Goal: Transaction & Acquisition: Purchase product/service

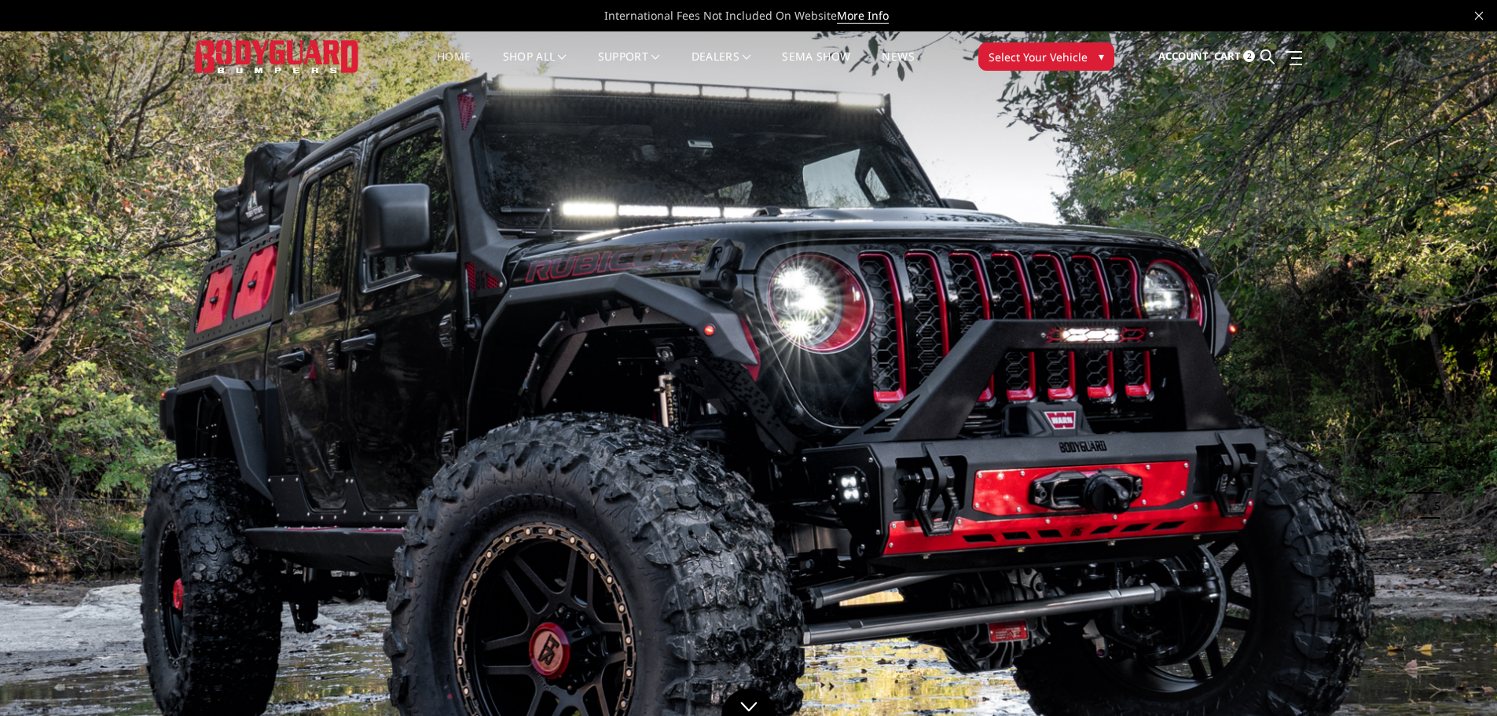
click at [255, 56] on img at bounding box center [277, 56] width 165 height 32
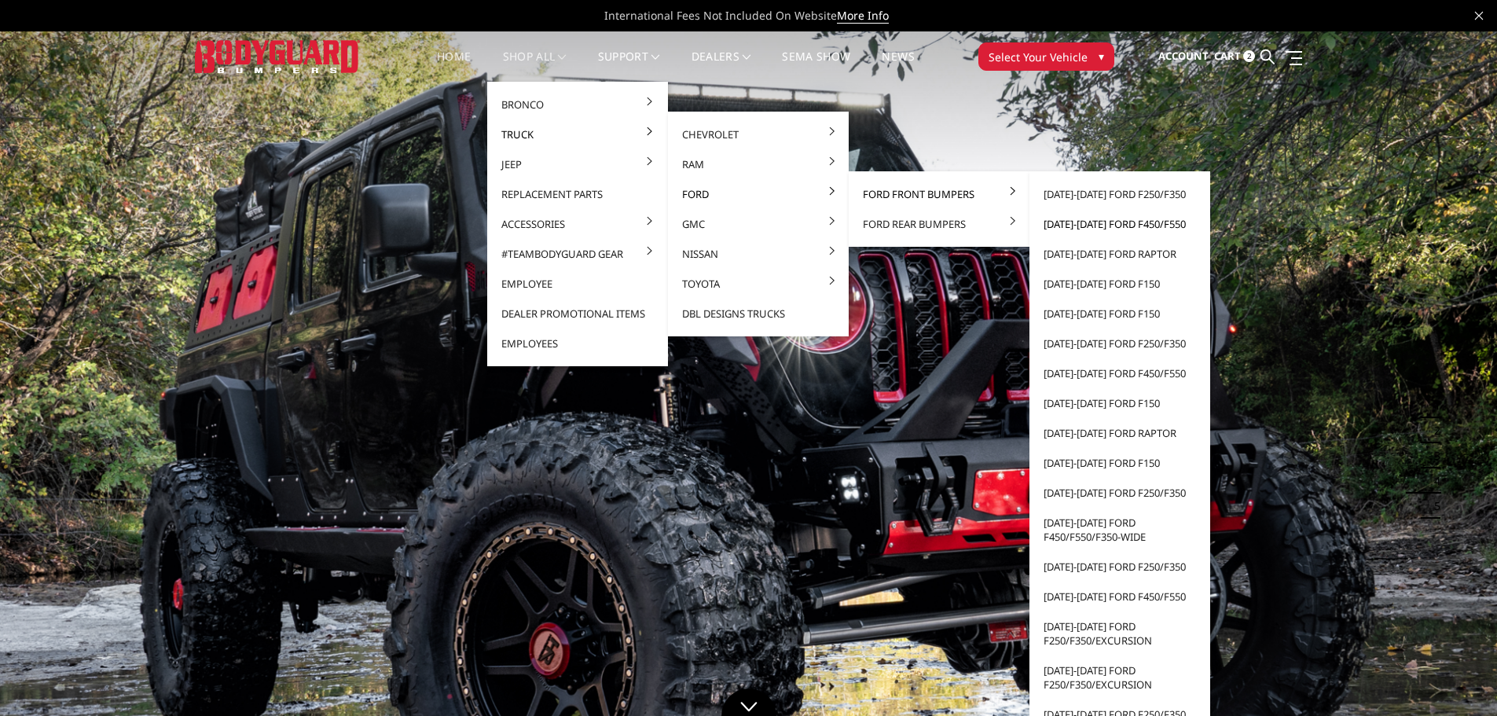
click at [1122, 221] on link "[DATE]-[DATE] Ford F450/F550" at bounding box center [1120, 224] width 168 height 30
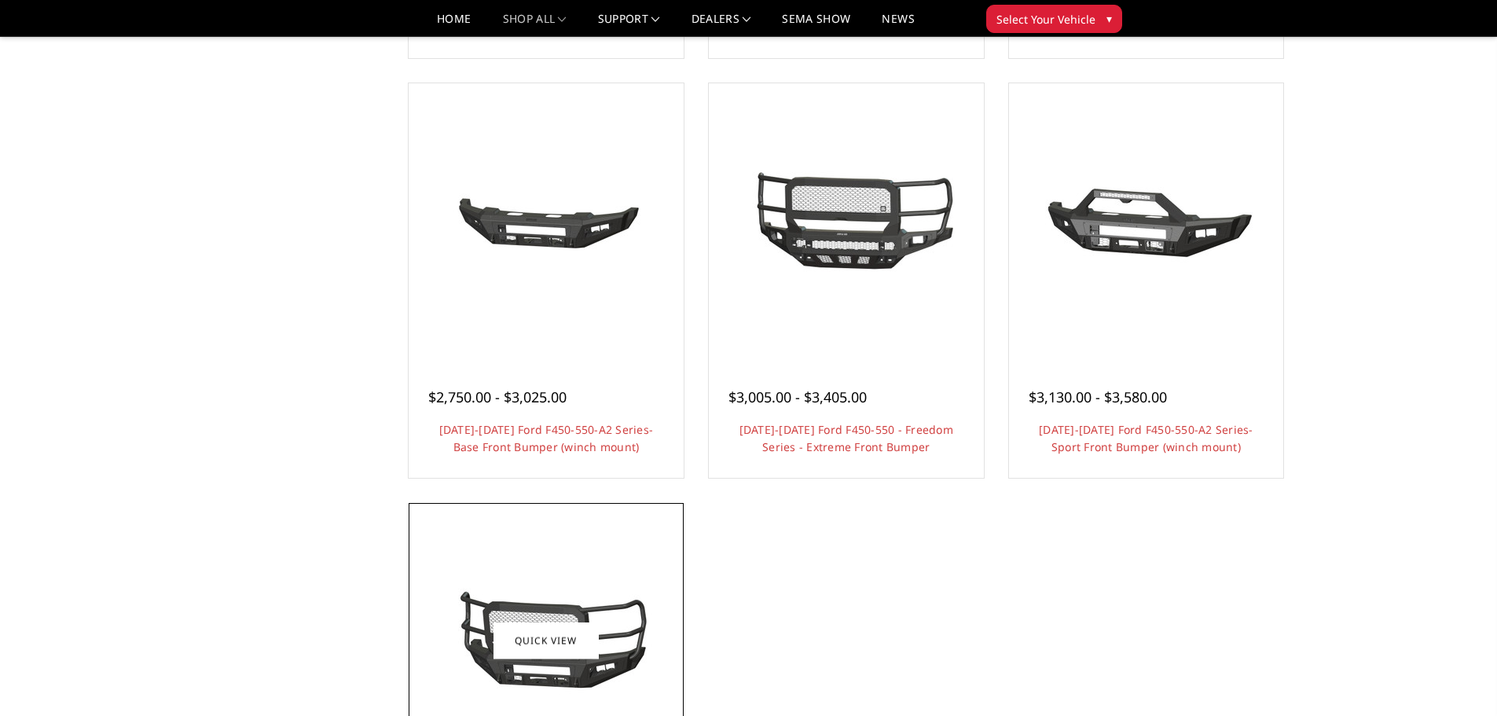
scroll to position [1258, 0]
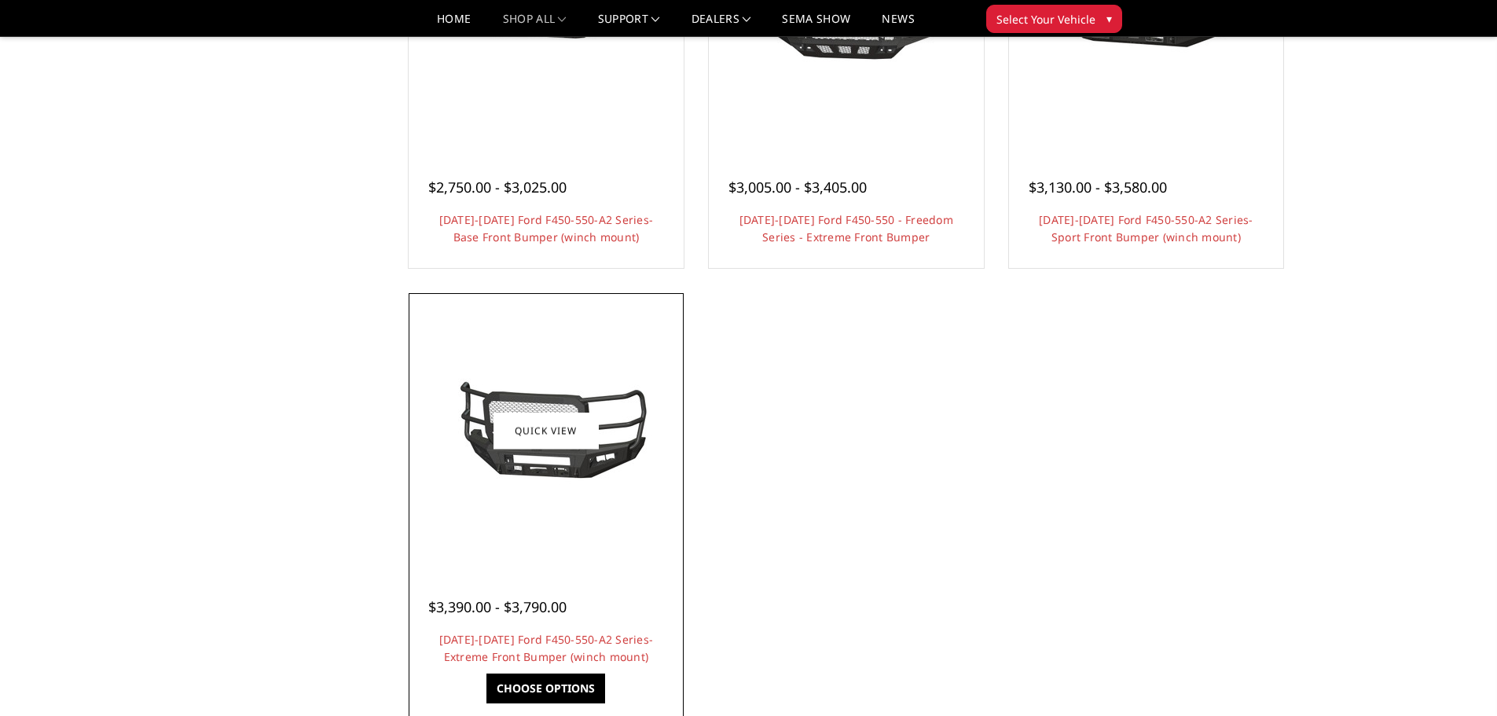
click at [546, 486] on img at bounding box center [547, 431] width 252 height 118
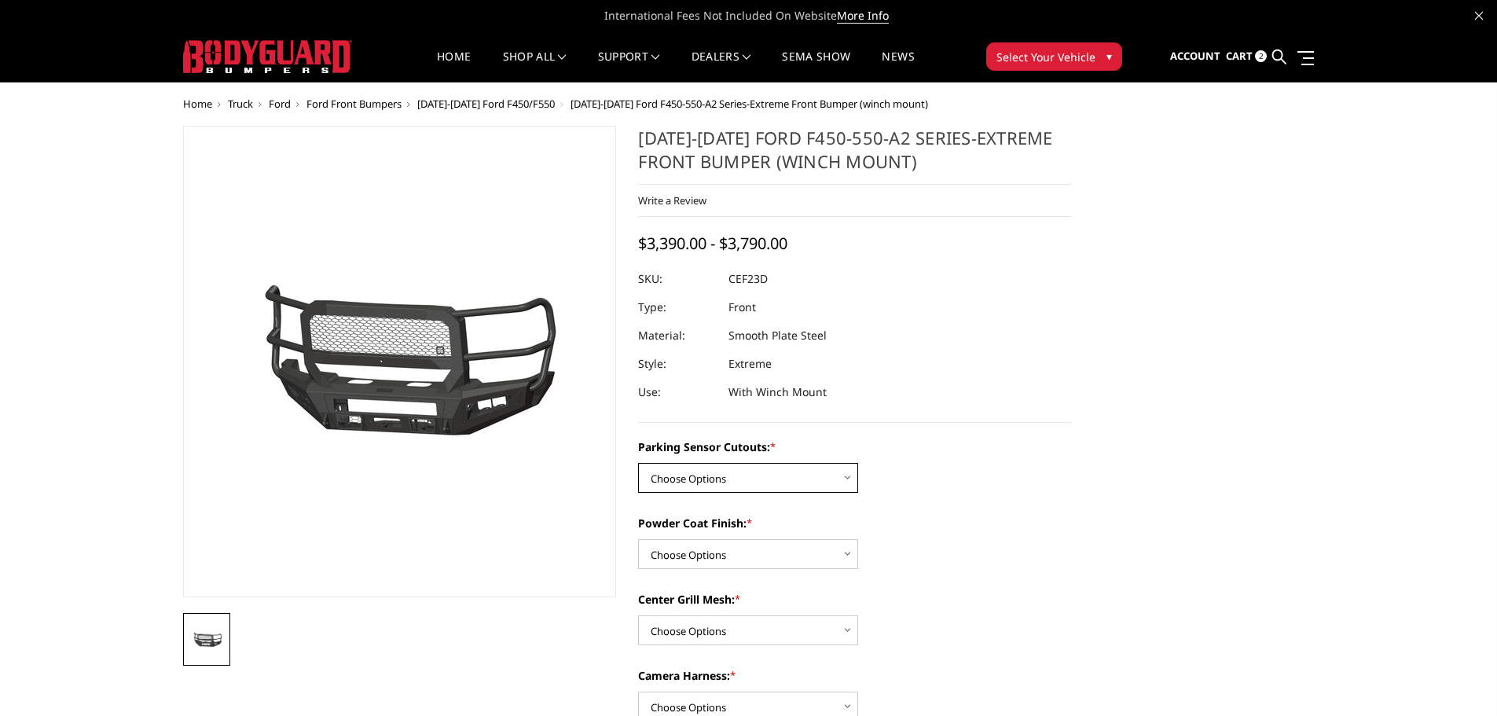
click at [840, 480] on select "Choose Options No-Without Parking Sensor Cutouts Yes-With Parking Sensor Cutouts" at bounding box center [748, 478] width 220 height 30
select select "2429"
click at [638, 463] on select "Choose Options No-Without Parking Sensor Cutouts Yes-With Parking Sensor Cutouts" at bounding box center [748, 478] width 220 height 30
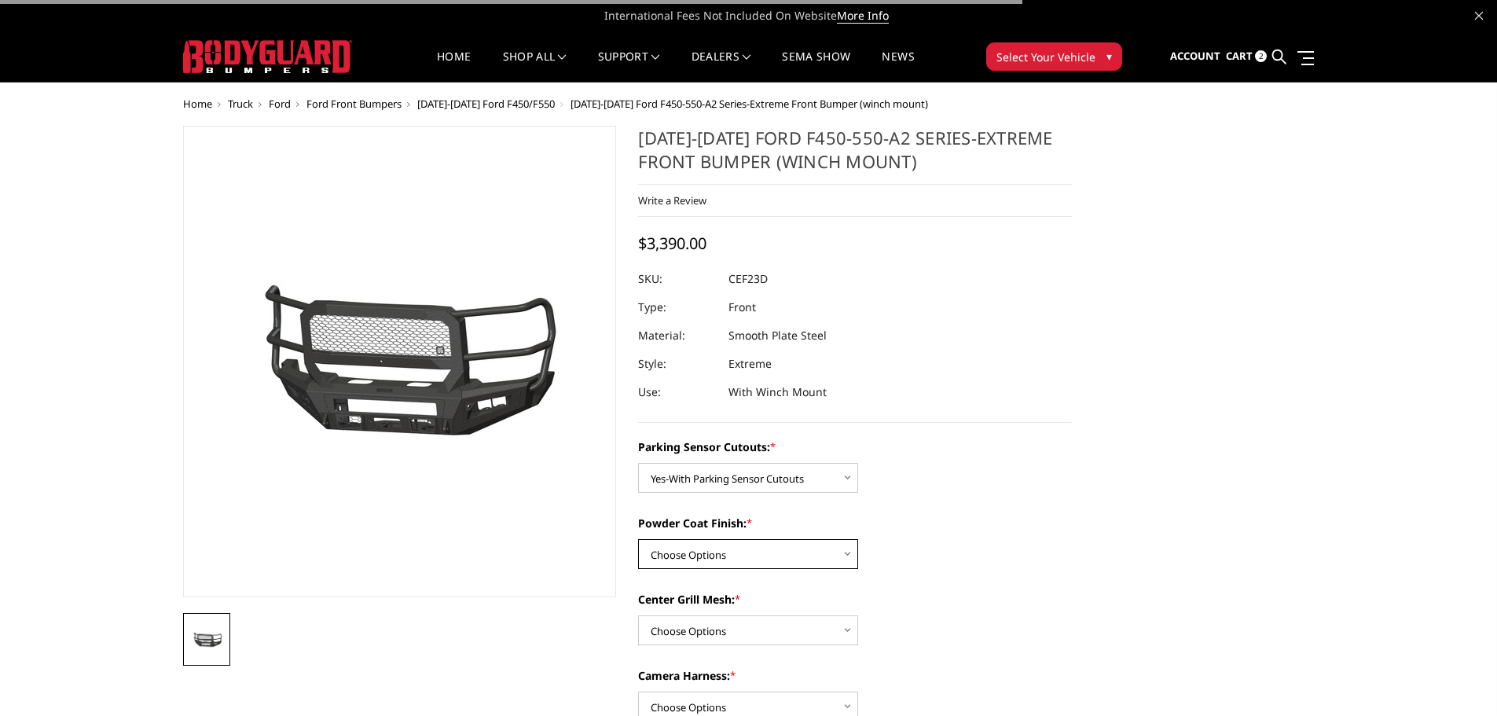
click at [818, 552] on select "Choose Options Bare Metal Textured Black Powder Coat" at bounding box center [748, 554] width 220 height 30
select select "2430"
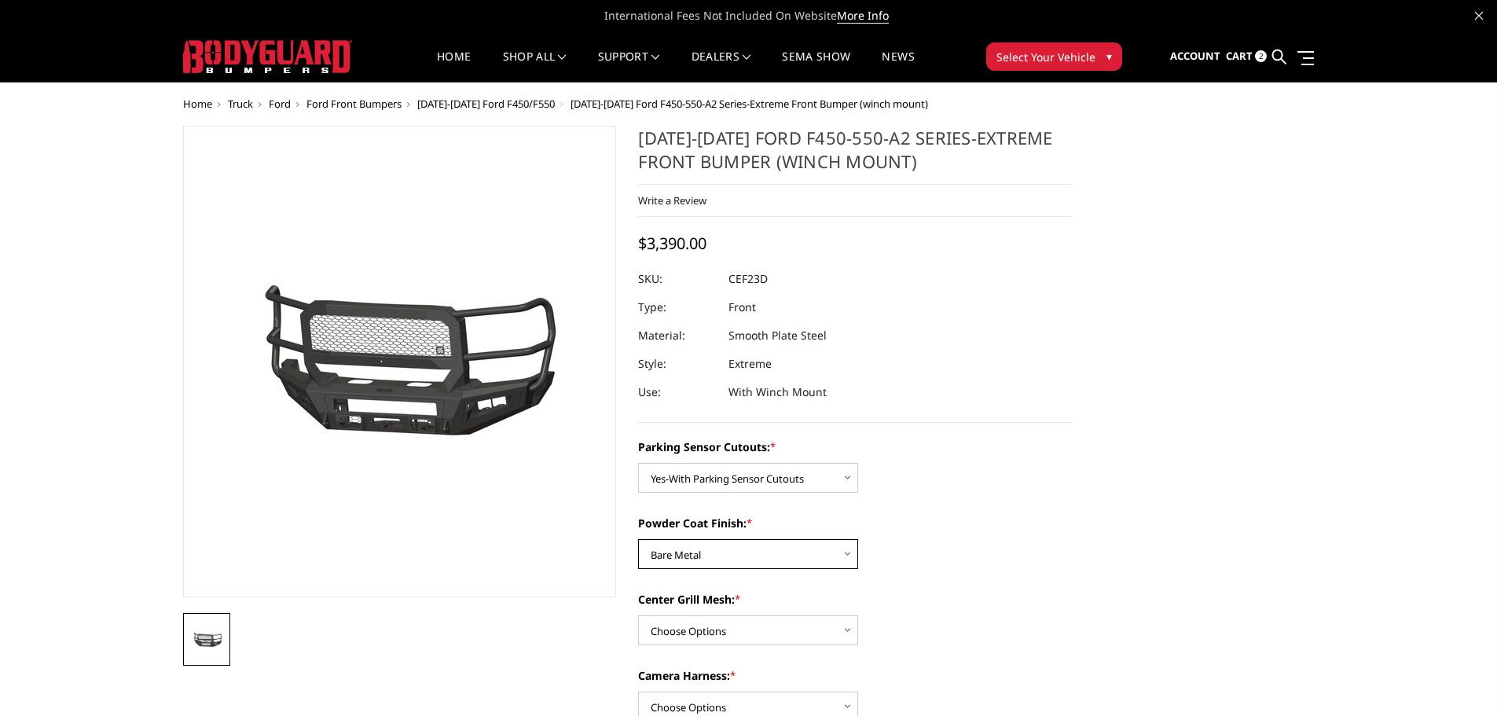
click at [638, 539] on select "Choose Options Bare Metal Textured Black Powder Coat" at bounding box center [748, 554] width 220 height 30
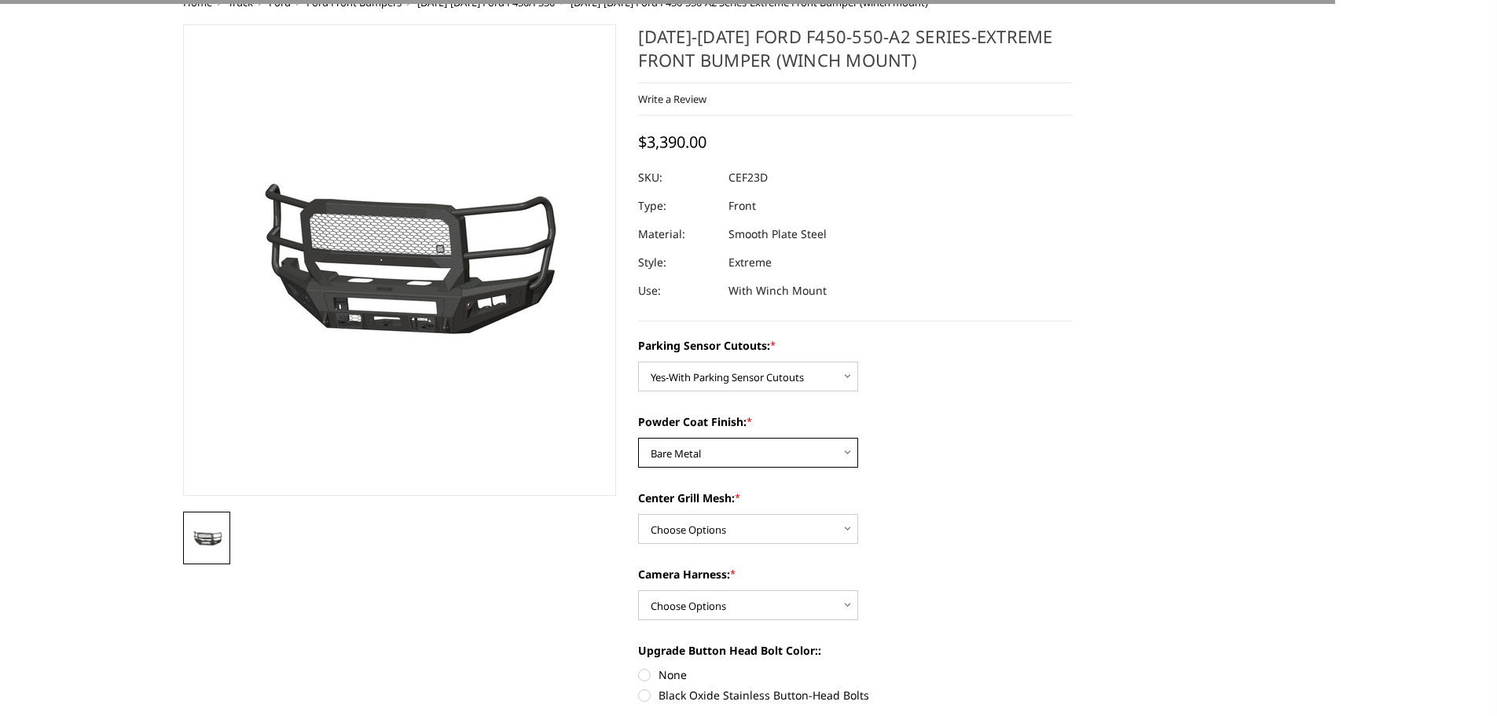
scroll to position [236, 0]
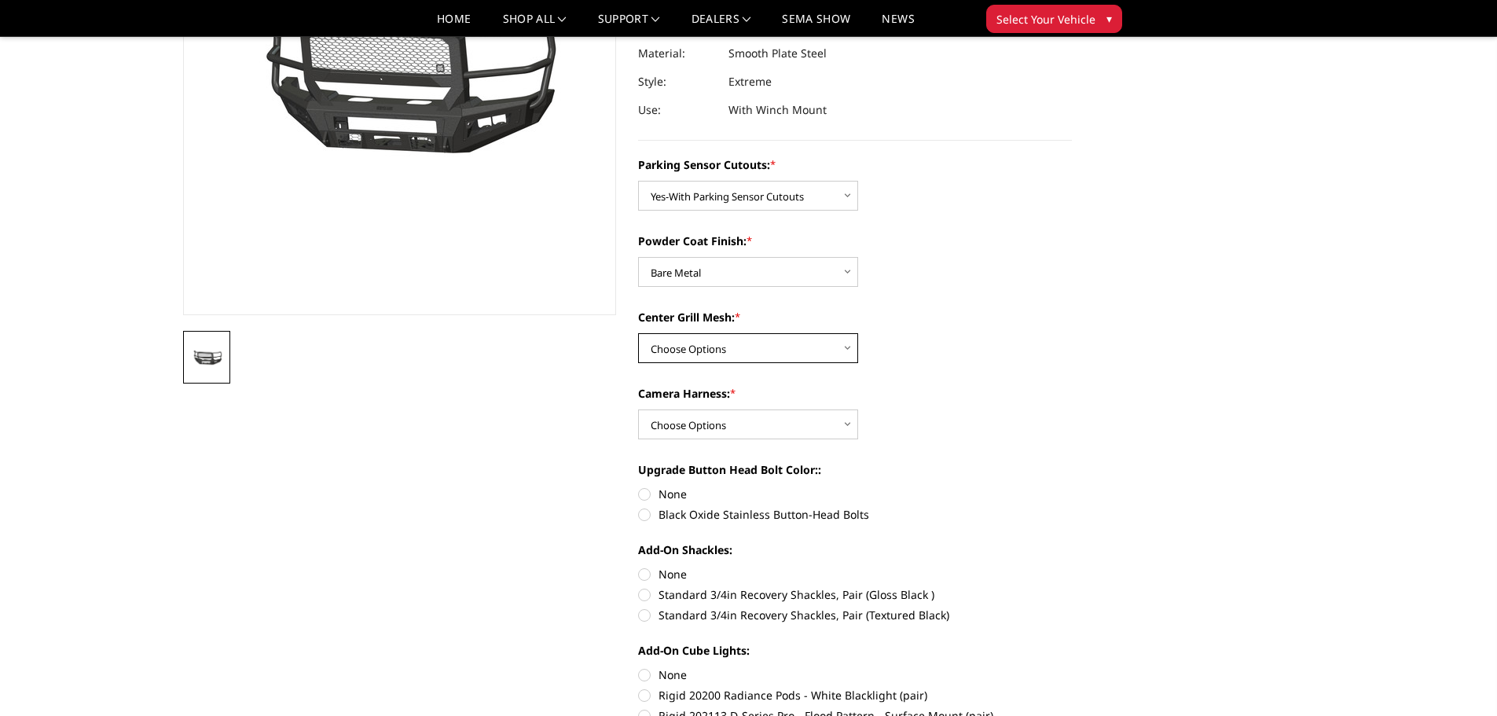
click at [825, 347] on select "Choose Options With Center Grill Mesh Without Center Grill Mesh" at bounding box center [748, 348] width 220 height 30
select select "2432"
click at [638, 333] on select "Choose Options With Center Grill Mesh Without Center Grill Mesh" at bounding box center [748, 348] width 220 height 30
click at [797, 424] on select "Choose Options WITH Camera Harness WITHOUT Camera Harness" at bounding box center [748, 425] width 220 height 30
select select "2434"
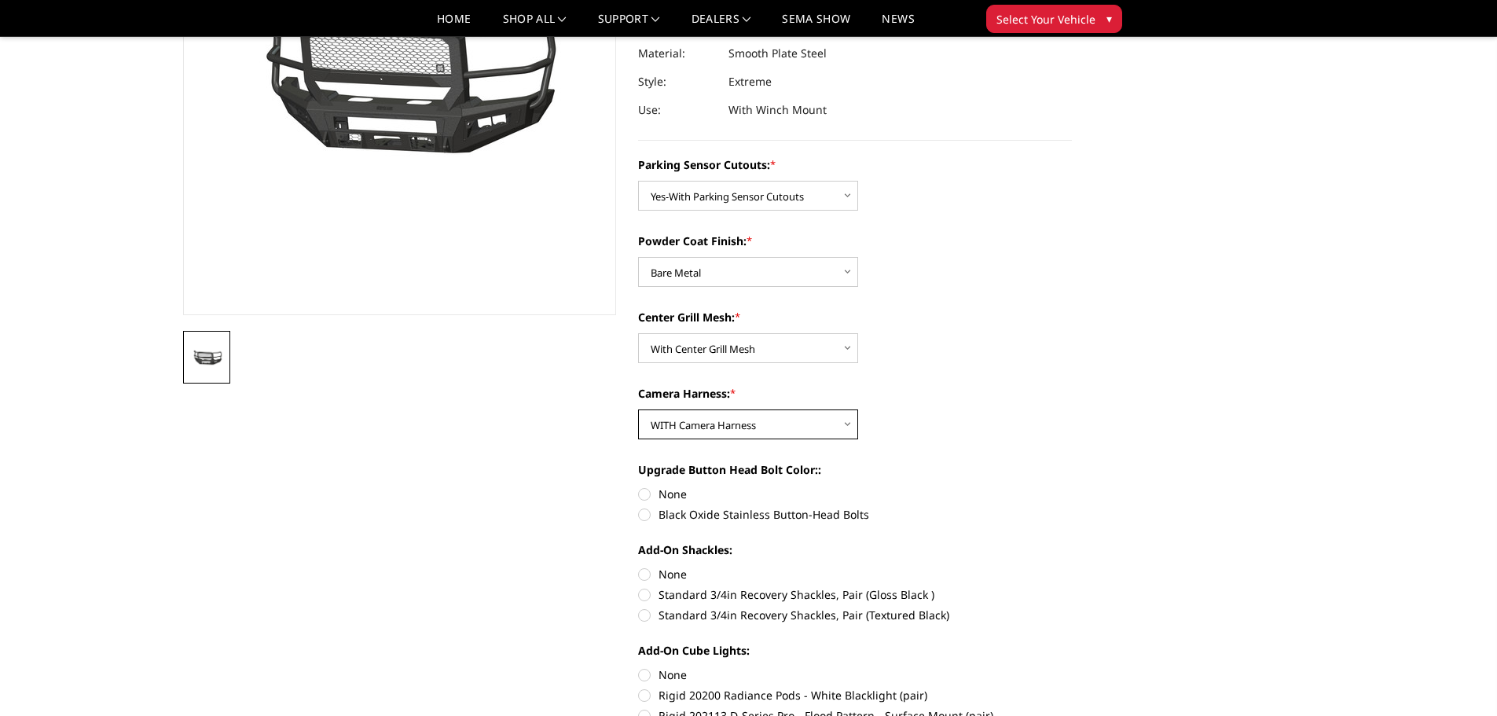
click at [638, 410] on select "Choose Options WITH Camera Harness WITHOUT Camera Harness" at bounding box center [748, 425] width 220 height 30
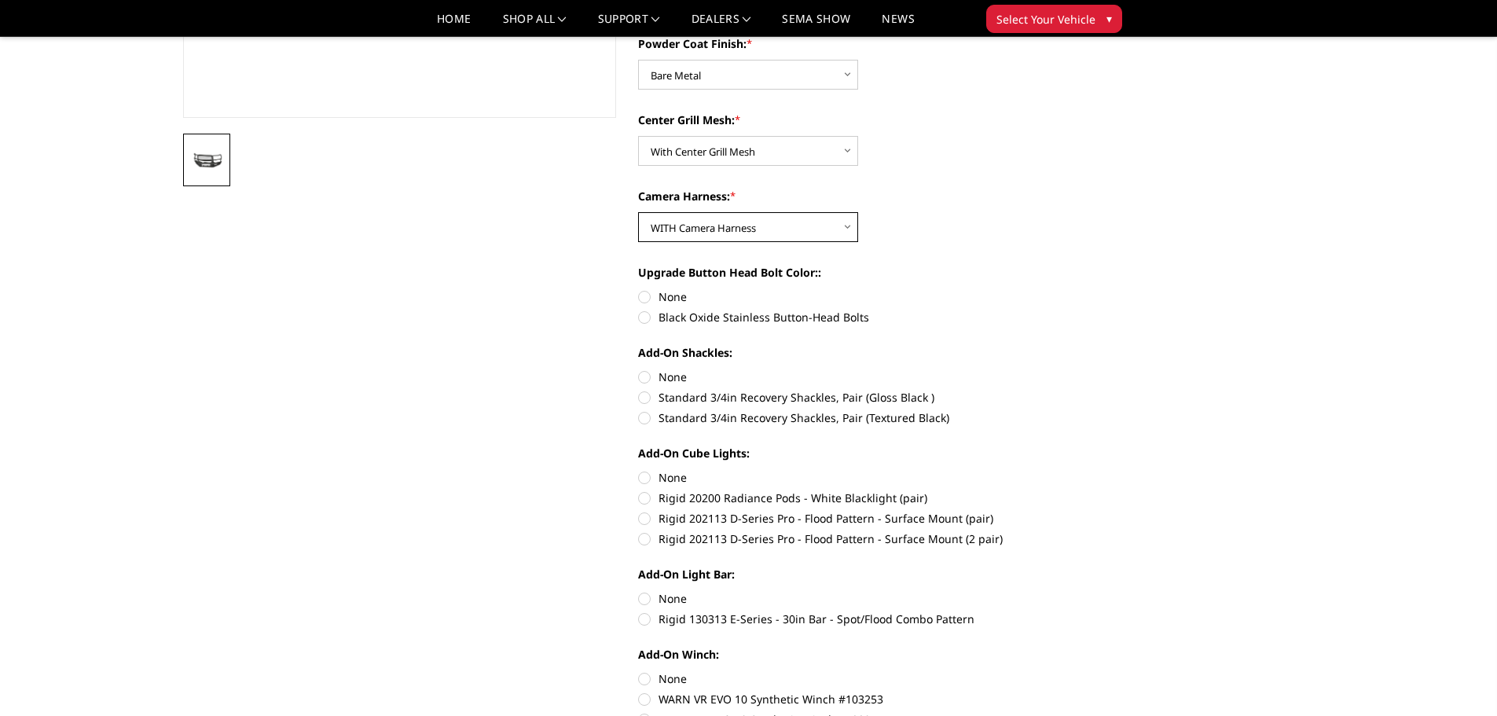
scroll to position [472, 0]
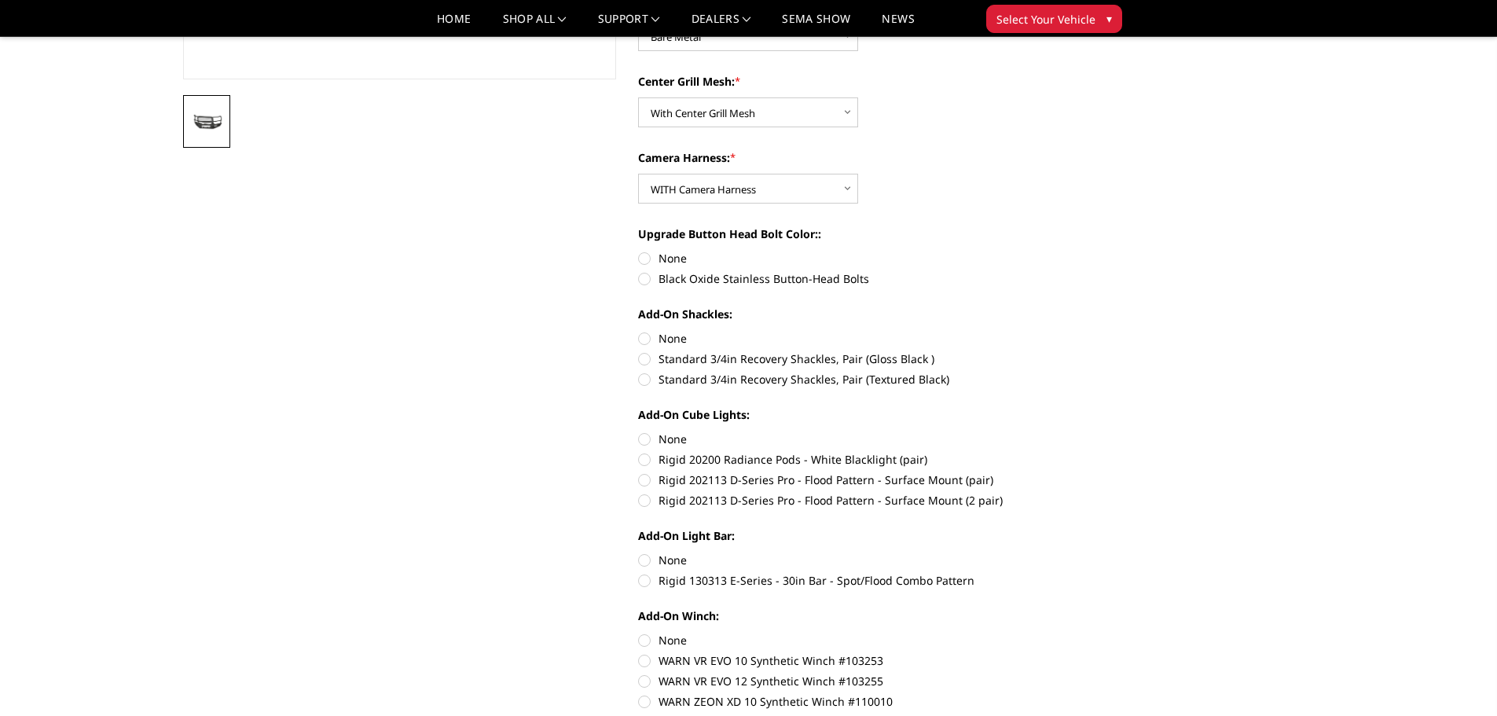
click at [645, 505] on label "Rigid 202113 D-Series Pro - Flood Pattern - Surface Mount (2 pair)" at bounding box center [855, 500] width 434 height 17
click at [1072, 472] on input "Rigid 202113 D-Series Pro - Flood Pattern - Surface Mount (2 pair)" at bounding box center [1072, 472] width 1 height 1
radio input "true"
click at [645, 579] on label "Rigid 130313 E-Series - 30in Bar - Spot/Flood Combo Pattern" at bounding box center [855, 580] width 434 height 17
click at [1072, 553] on input "Rigid 130313 E-Series - 30in Bar - Spot/Flood Combo Pattern" at bounding box center [1072, 552] width 1 height 1
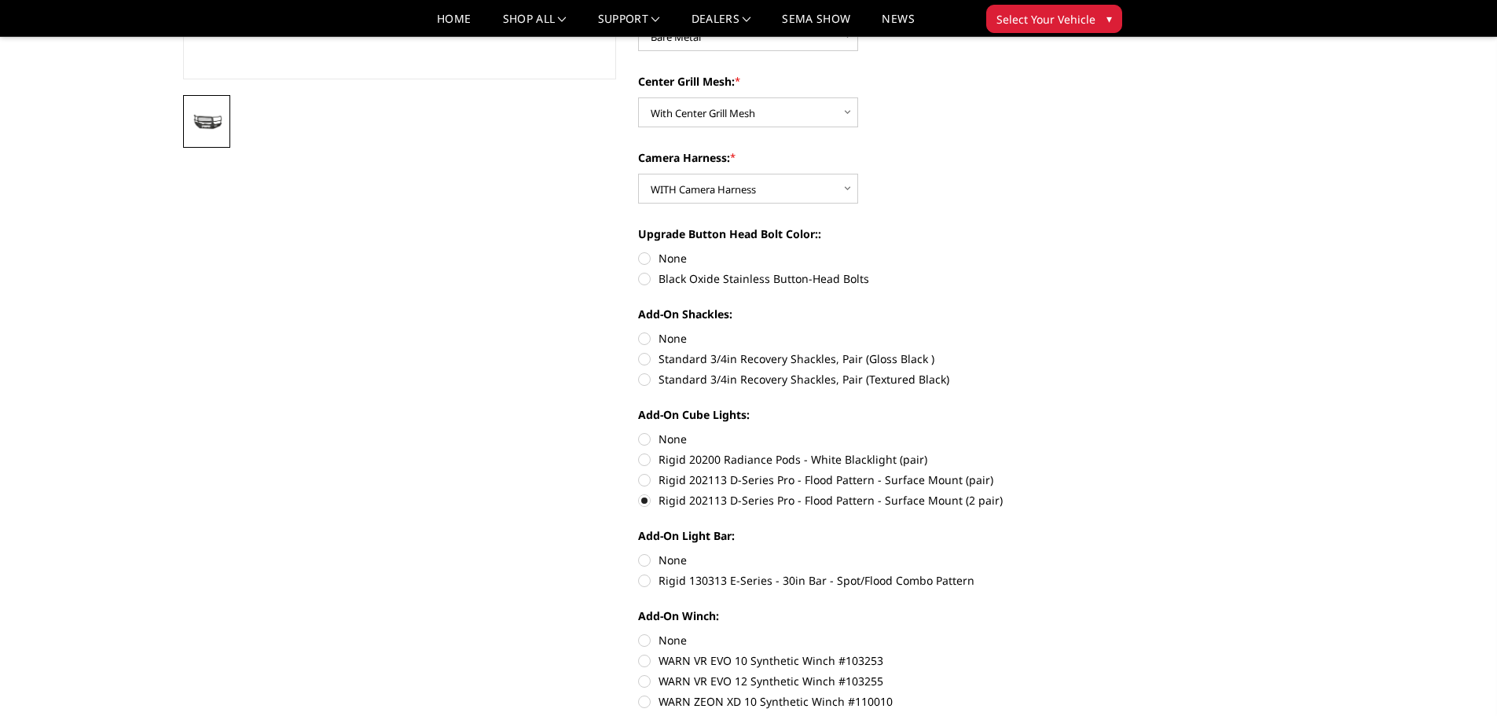
radio input "true"
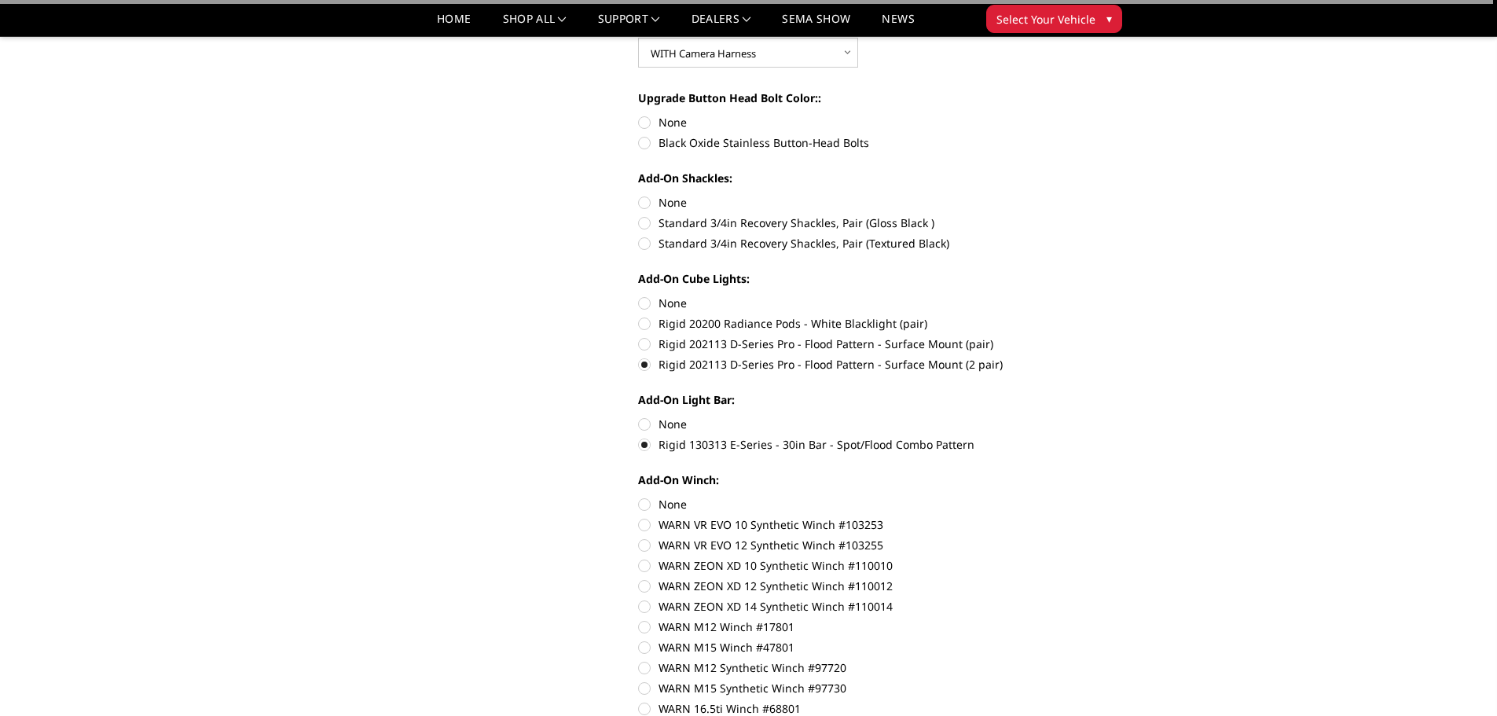
scroll to position [629, 0]
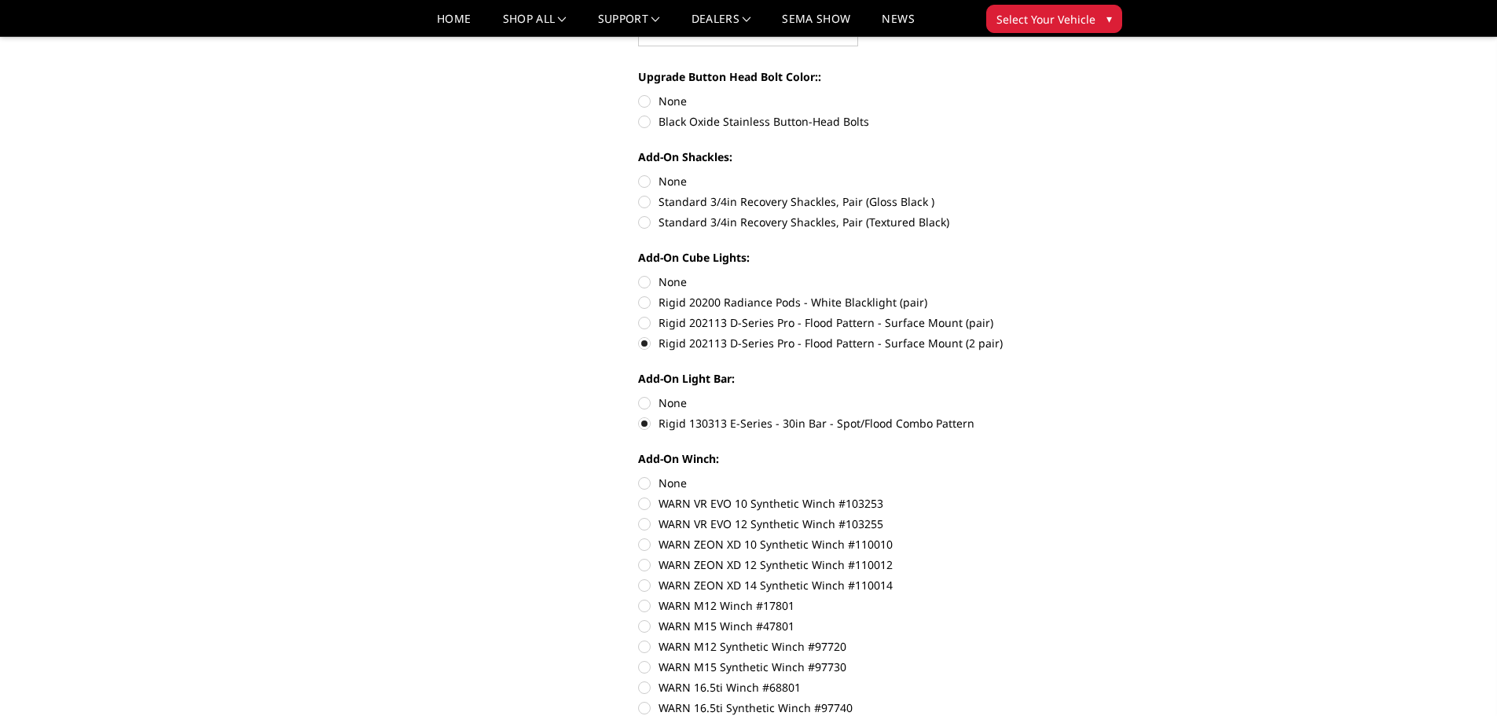
click at [646, 567] on label "WARN ZEON XD 12 Synthetic Winch #110012" at bounding box center [855, 565] width 434 height 17
click at [1072, 537] on input "WARN ZEON XD 12 Synthetic Winch #110012" at bounding box center [1072, 536] width 1 height 1
radio input "true"
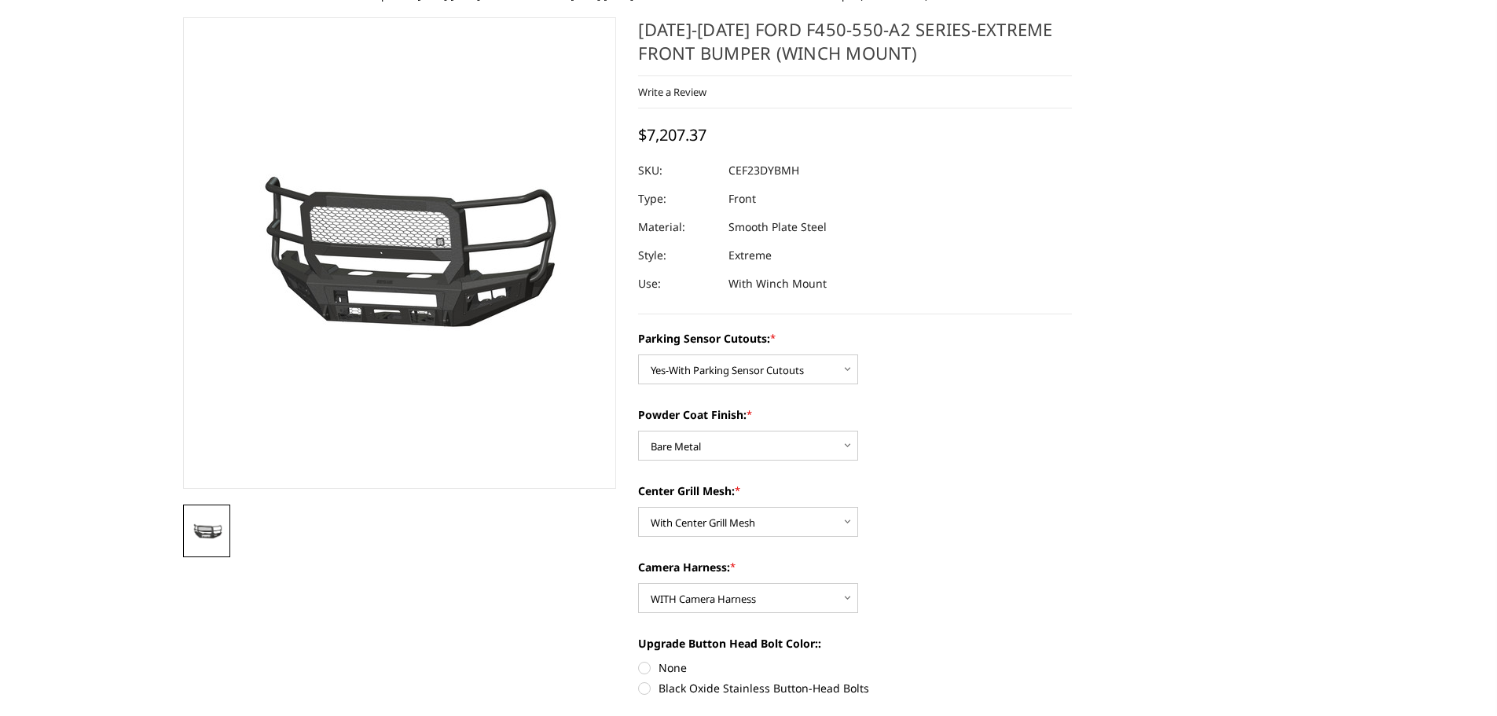
scroll to position [0, 0]
